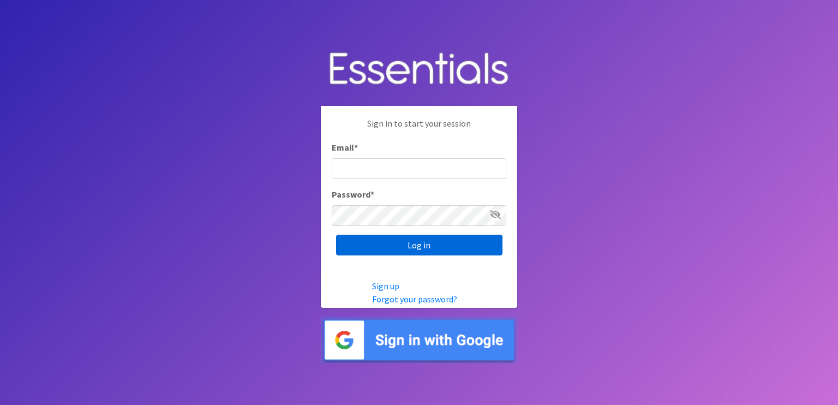
type input "[PERSON_NAME][EMAIL_ADDRESS][PERSON_NAME][DOMAIN_NAME]"
click at [383, 242] on input "Log in" at bounding box center [419, 245] width 166 height 21
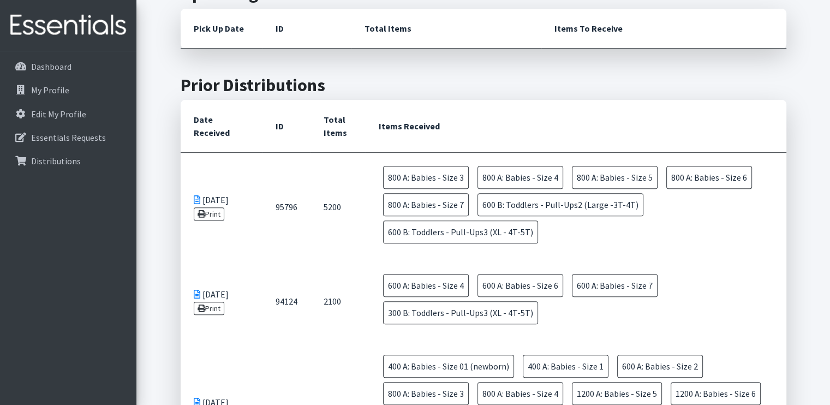
scroll to position [382, 0]
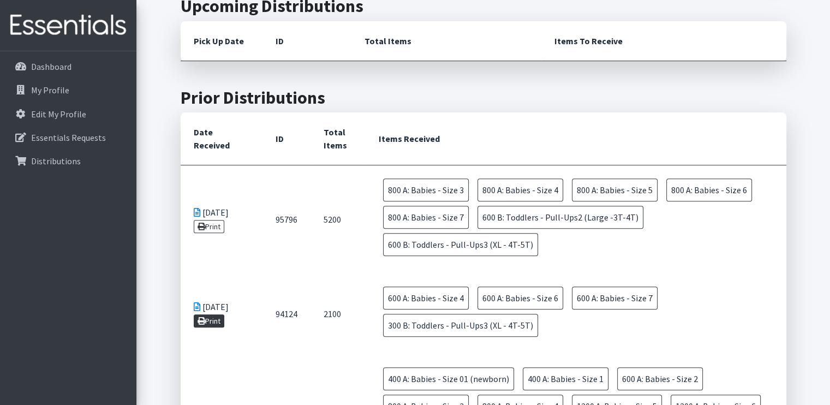
click at [218, 322] on link "Print" at bounding box center [209, 320] width 31 height 13
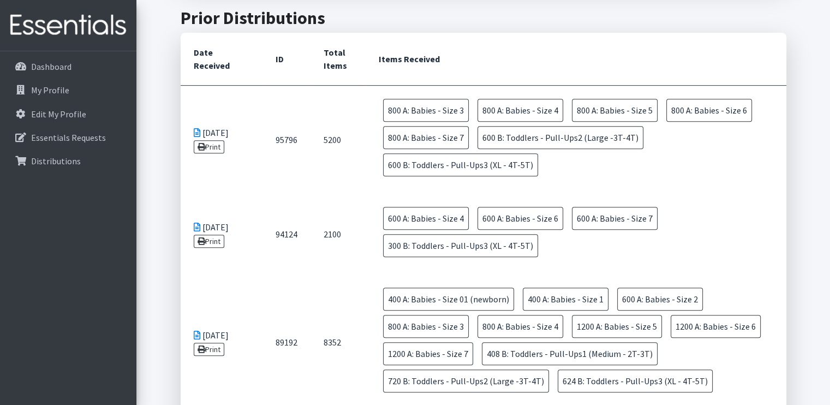
scroll to position [491, 0]
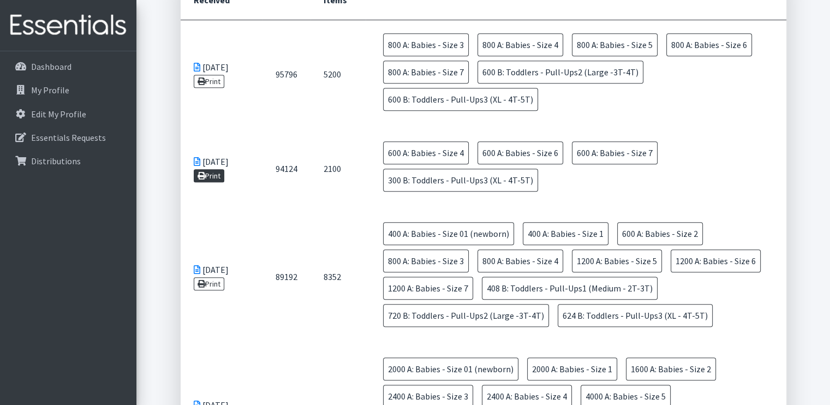
click at [202, 176] on icon at bounding box center [201, 176] width 8 height 8
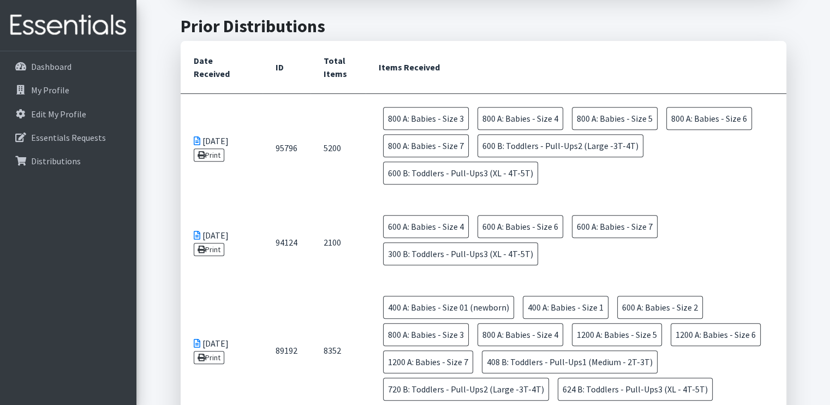
scroll to position [436, 0]
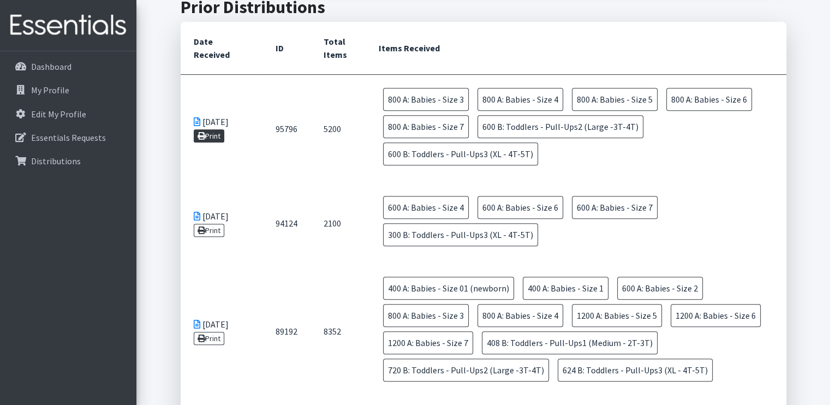
click at [212, 137] on link "Print" at bounding box center [209, 135] width 31 height 13
